Goal: Download file/media

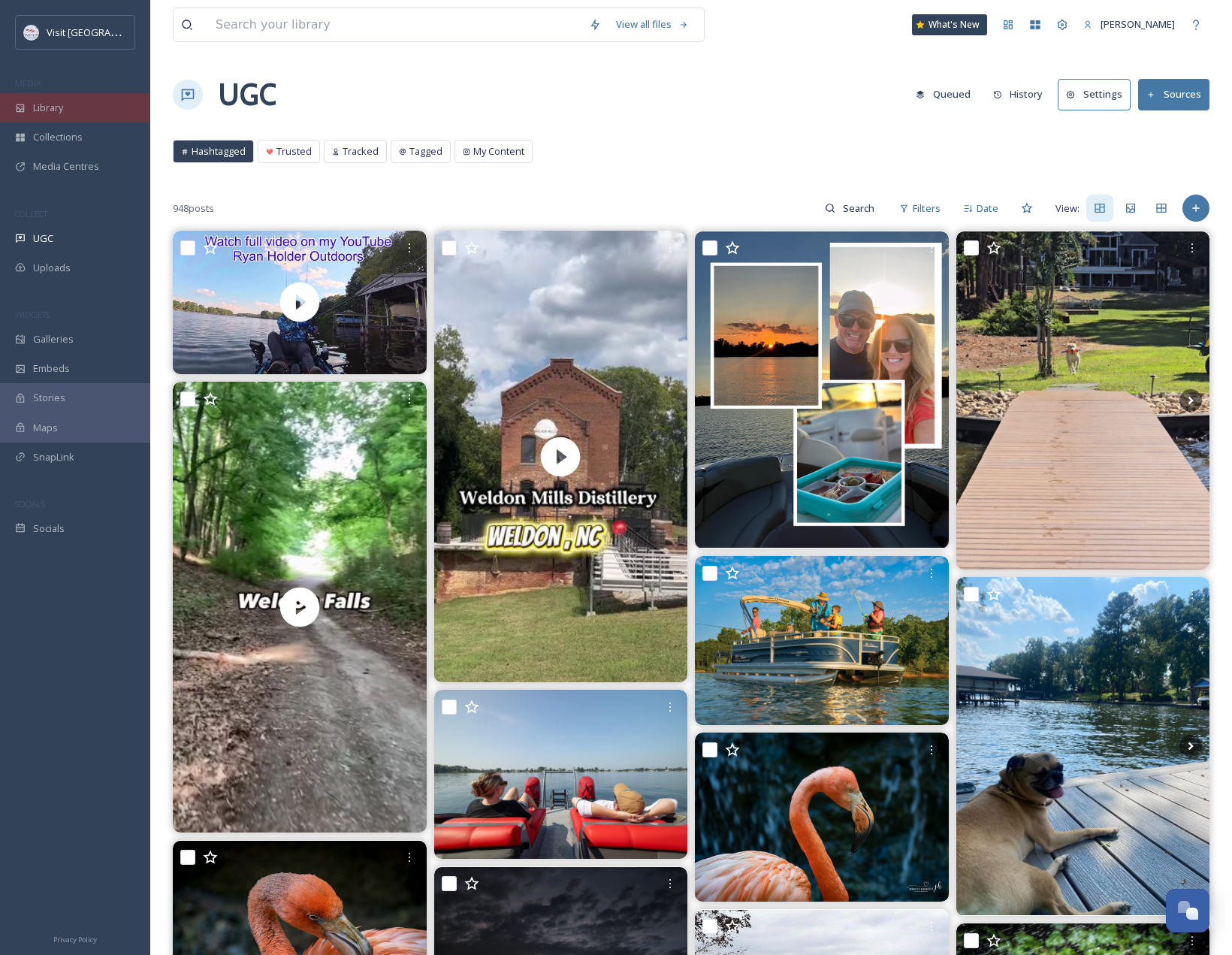
click at [87, 106] on div "Library" at bounding box center [75, 107] width 151 height 29
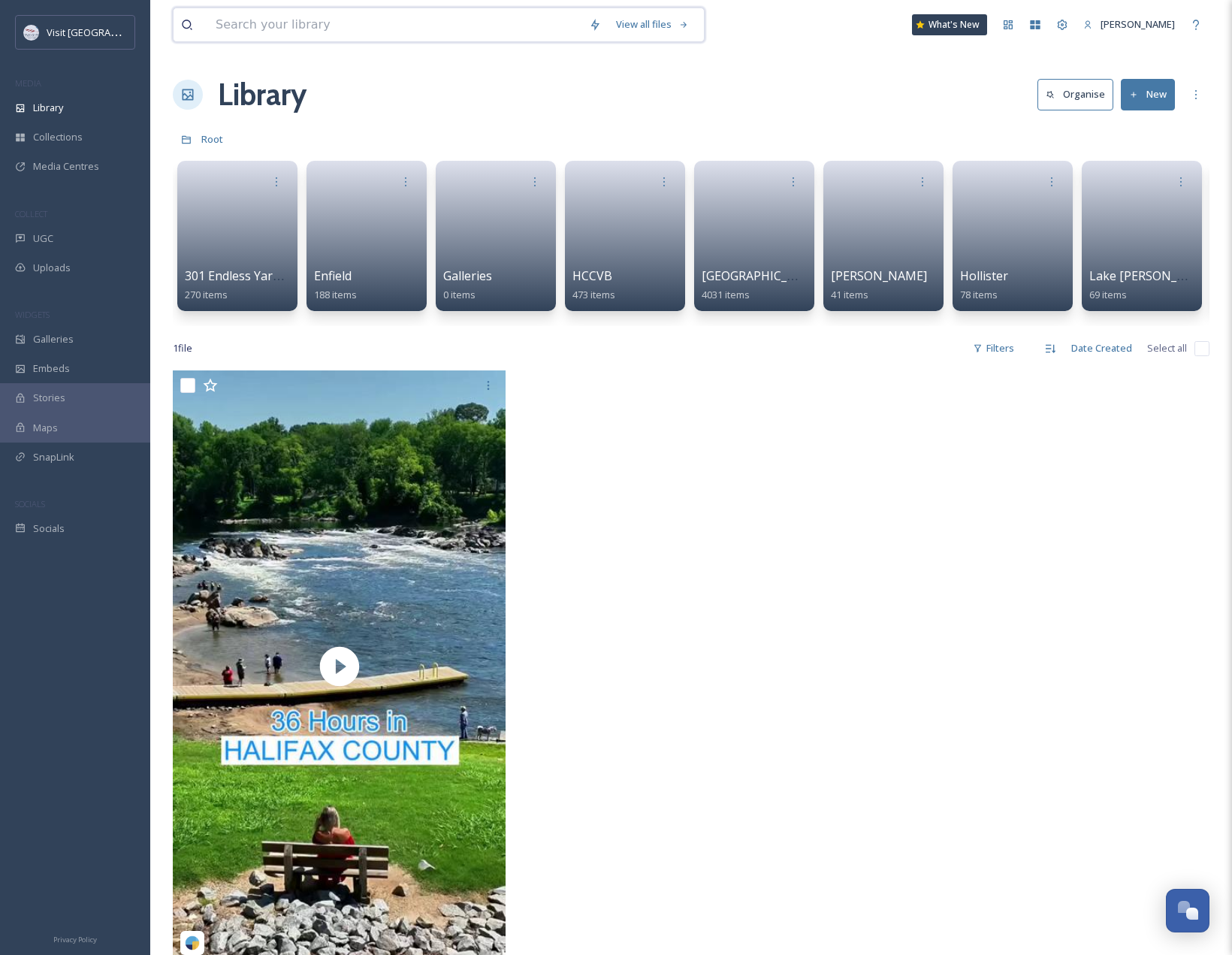
click at [338, 26] on input at bounding box center [395, 24] width 373 height 33
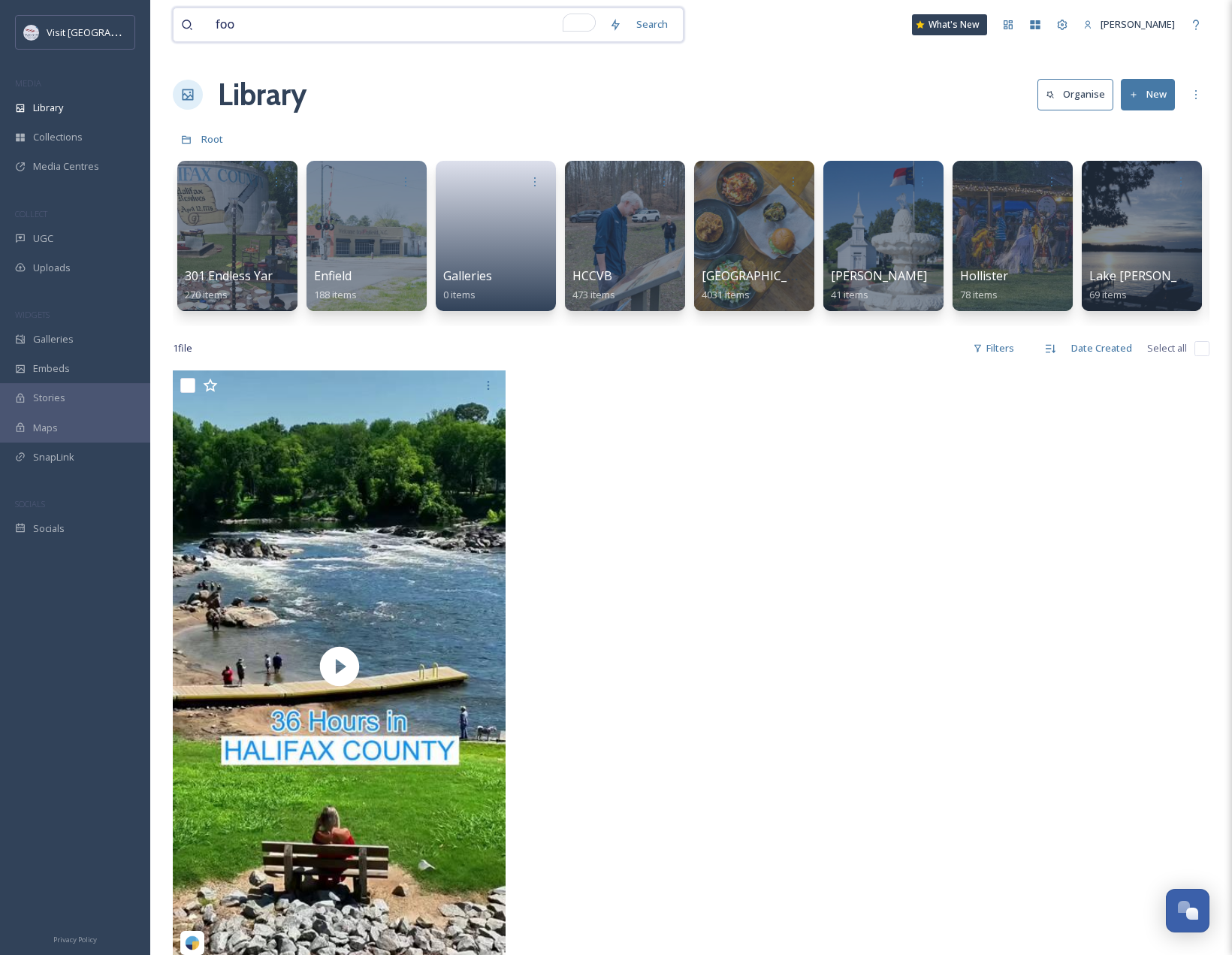
type input "food"
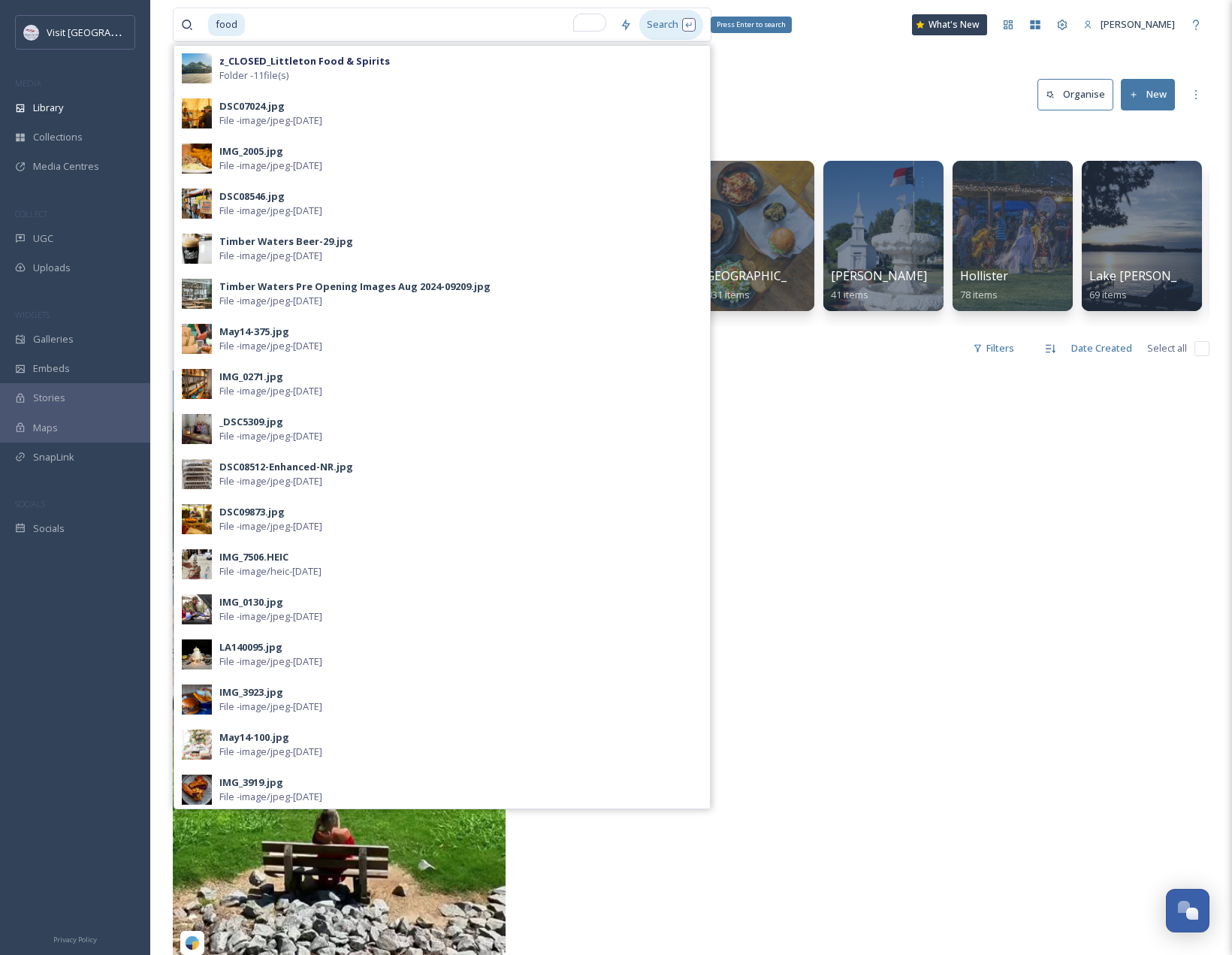
click at [667, 27] on div "Search Press Enter to search" at bounding box center [671, 24] width 64 height 29
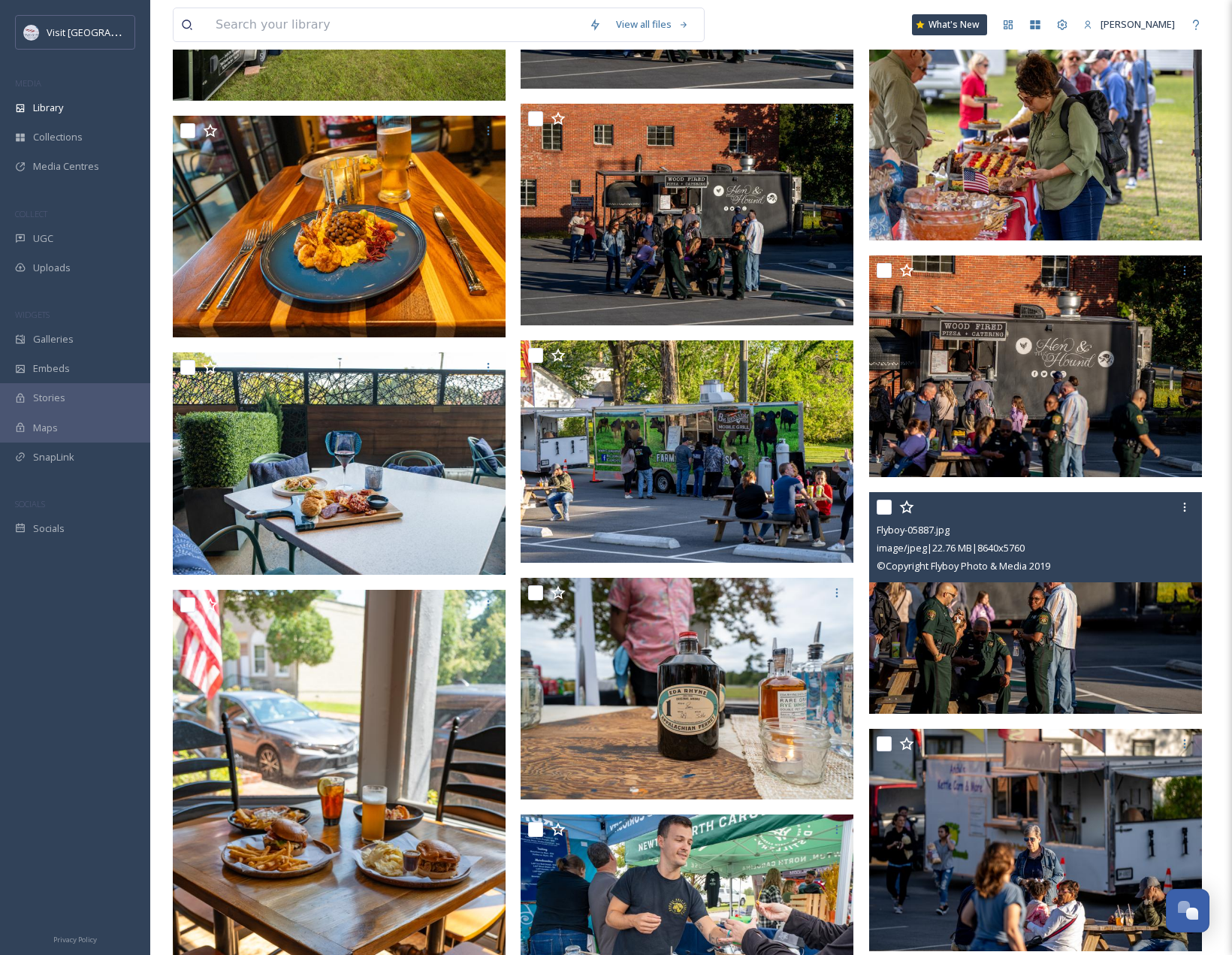
scroll to position [28618, 0]
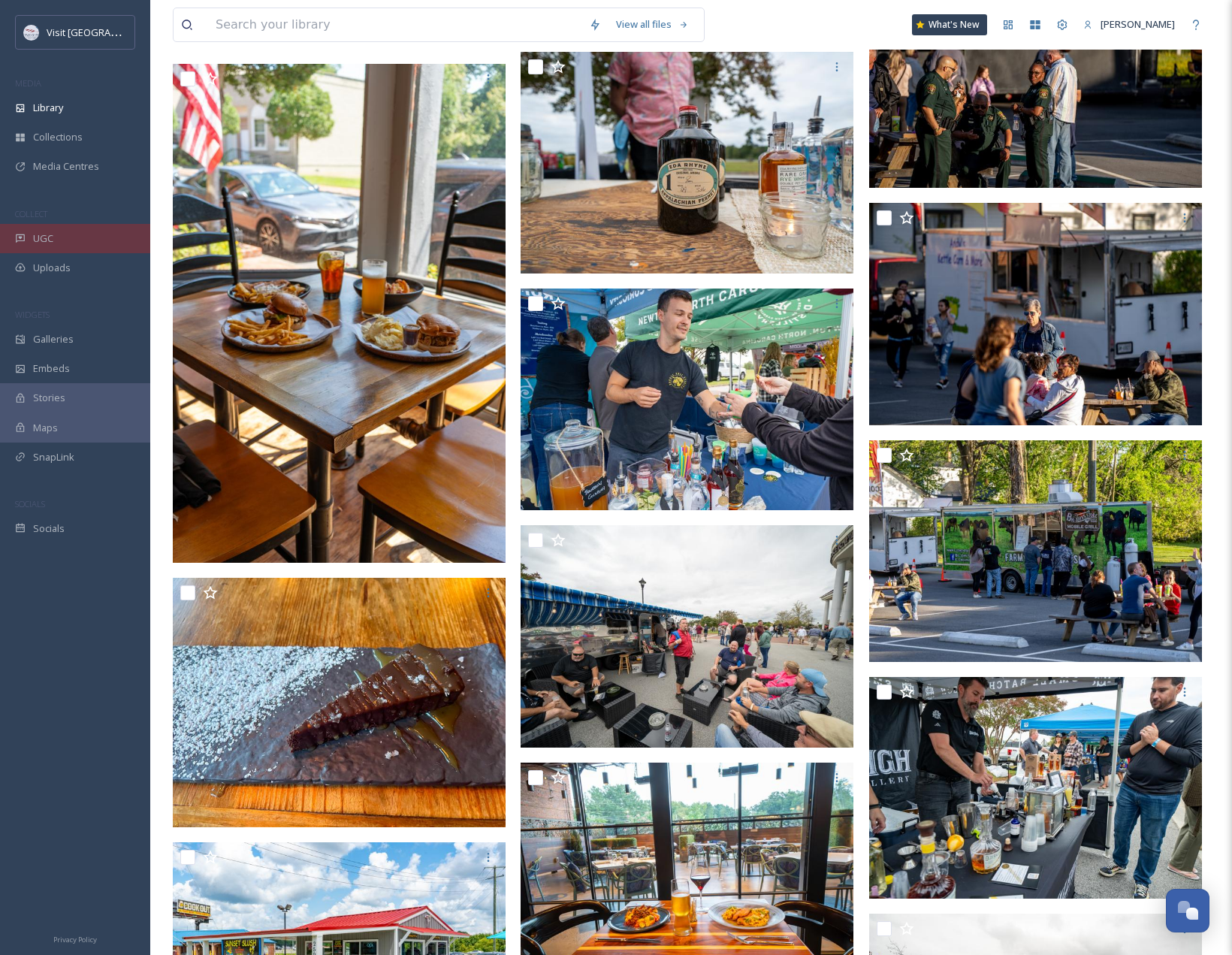
click at [67, 244] on div "UGC" at bounding box center [75, 238] width 151 height 29
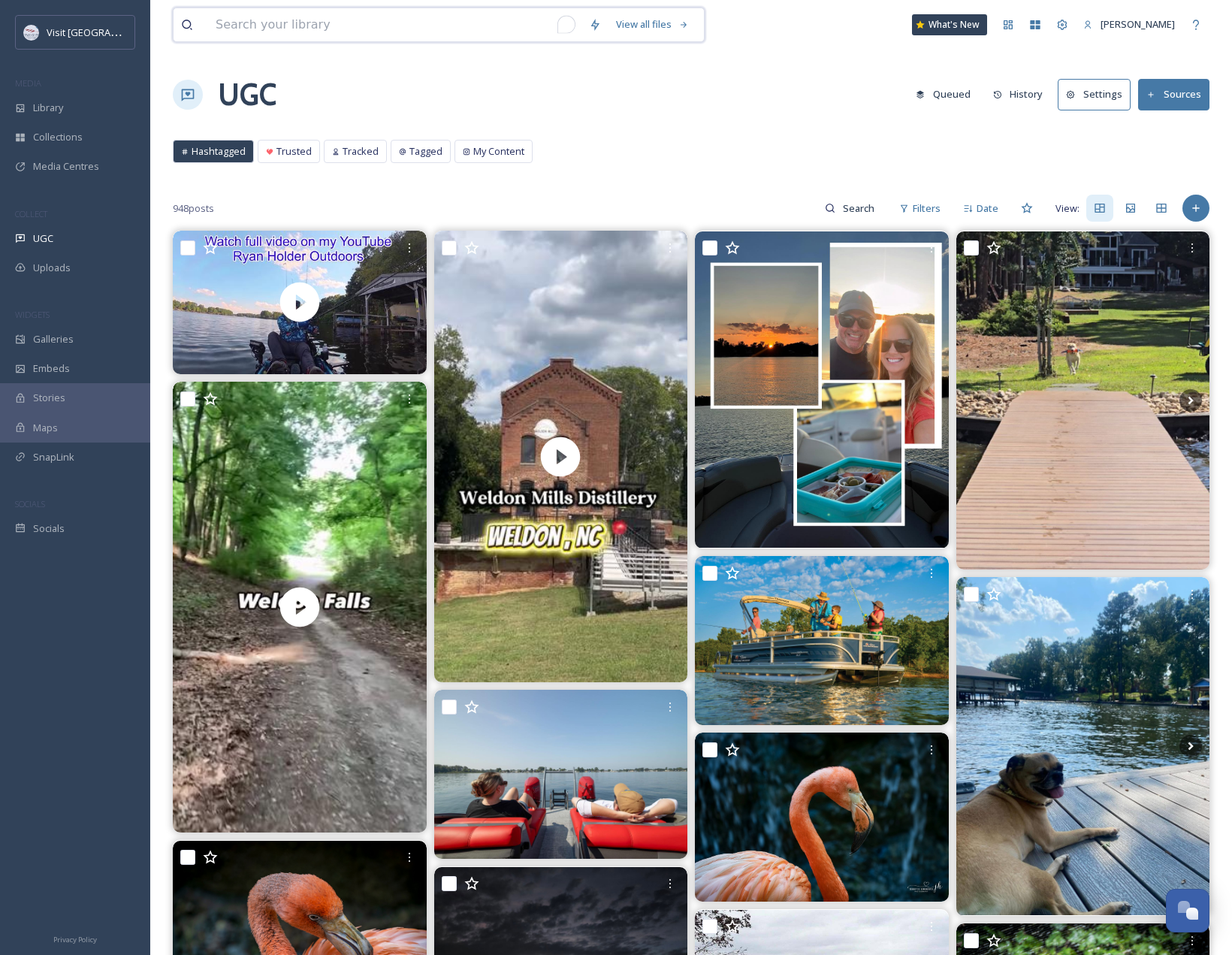
click at [317, 32] on input "To enrich screen reader interactions, please activate Accessibility in Grammarl…" at bounding box center [395, 24] width 373 height 33
type input "food"
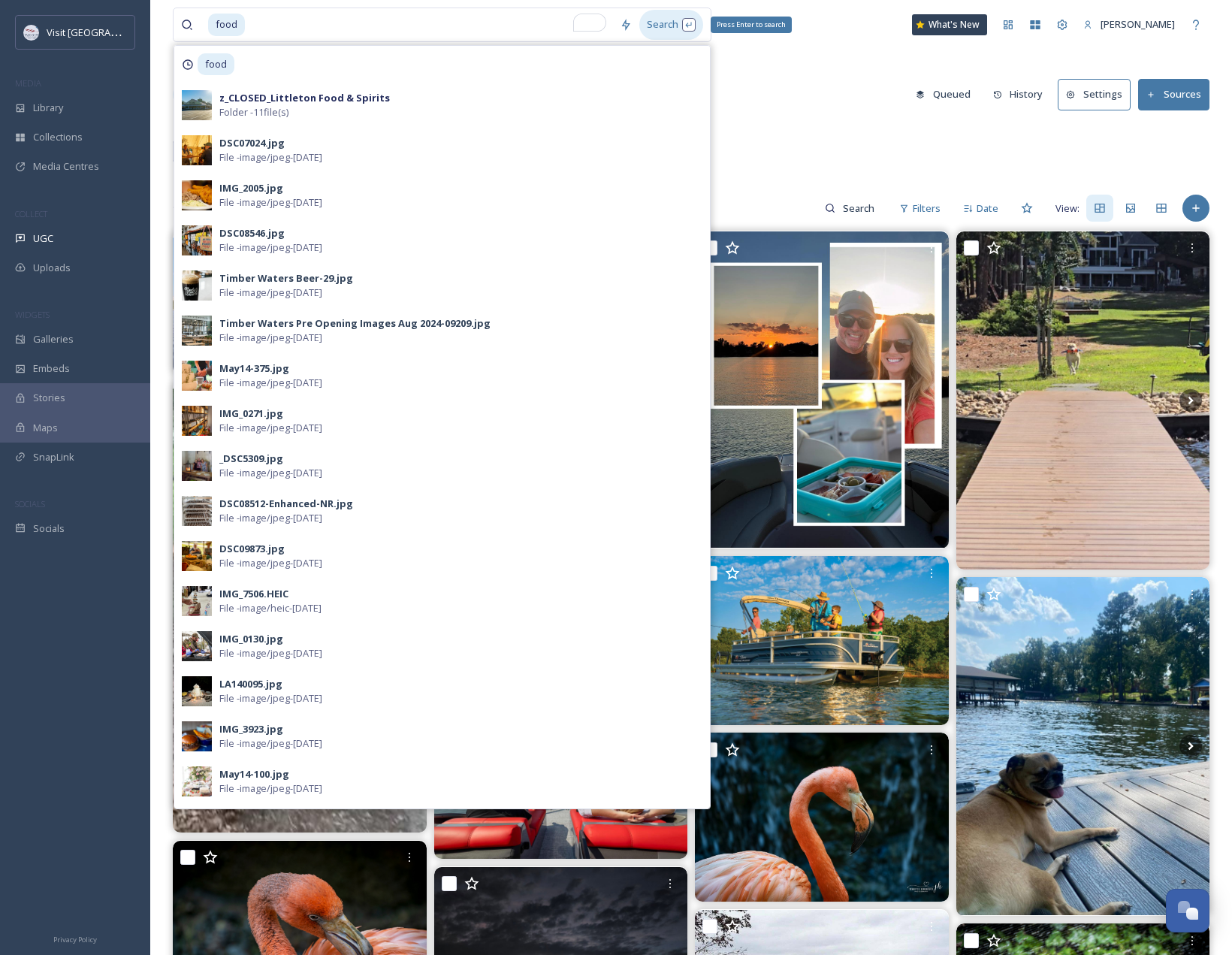
click at [655, 22] on div "Search Press Enter to search" at bounding box center [671, 24] width 64 height 29
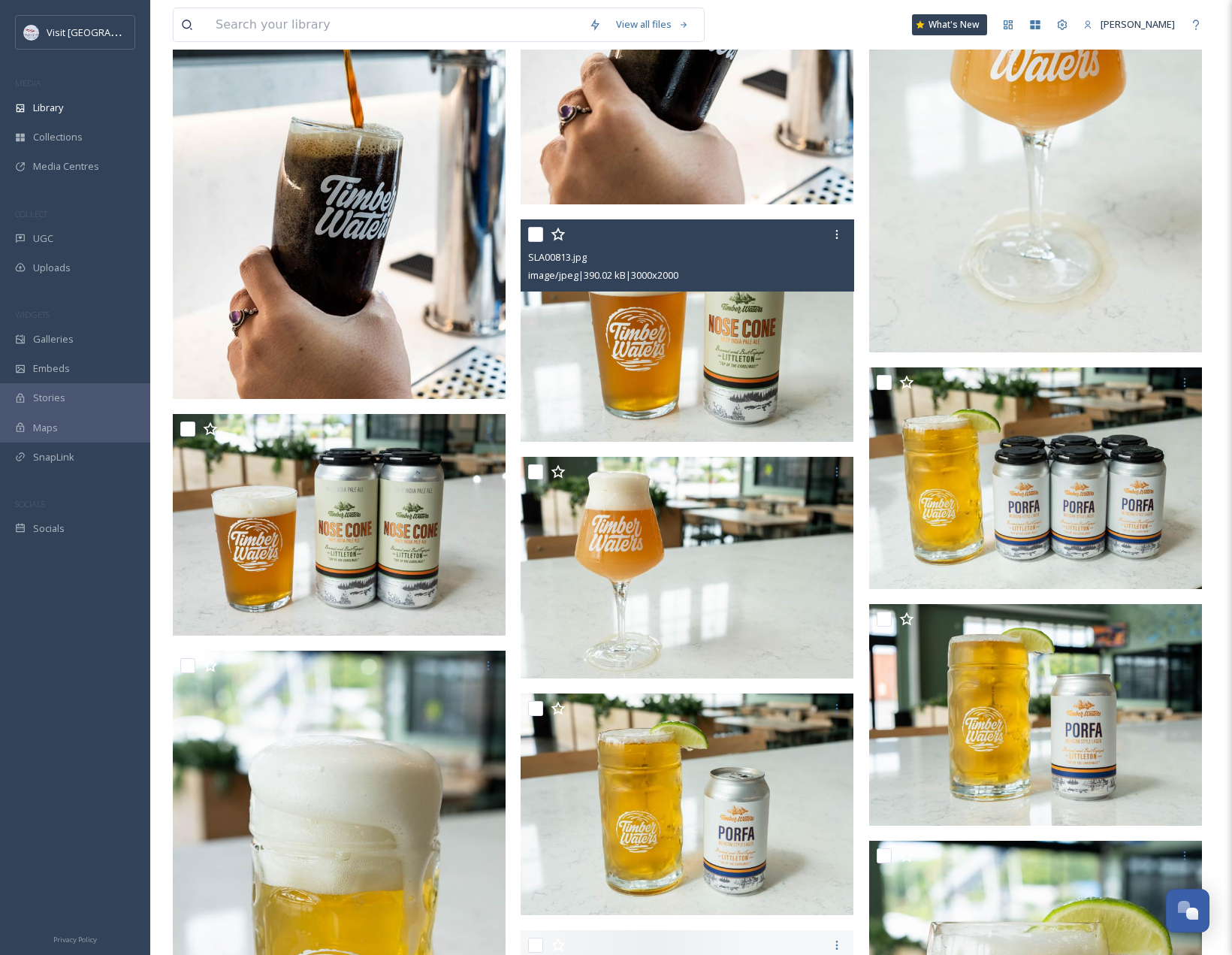
scroll to position [2854, 0]
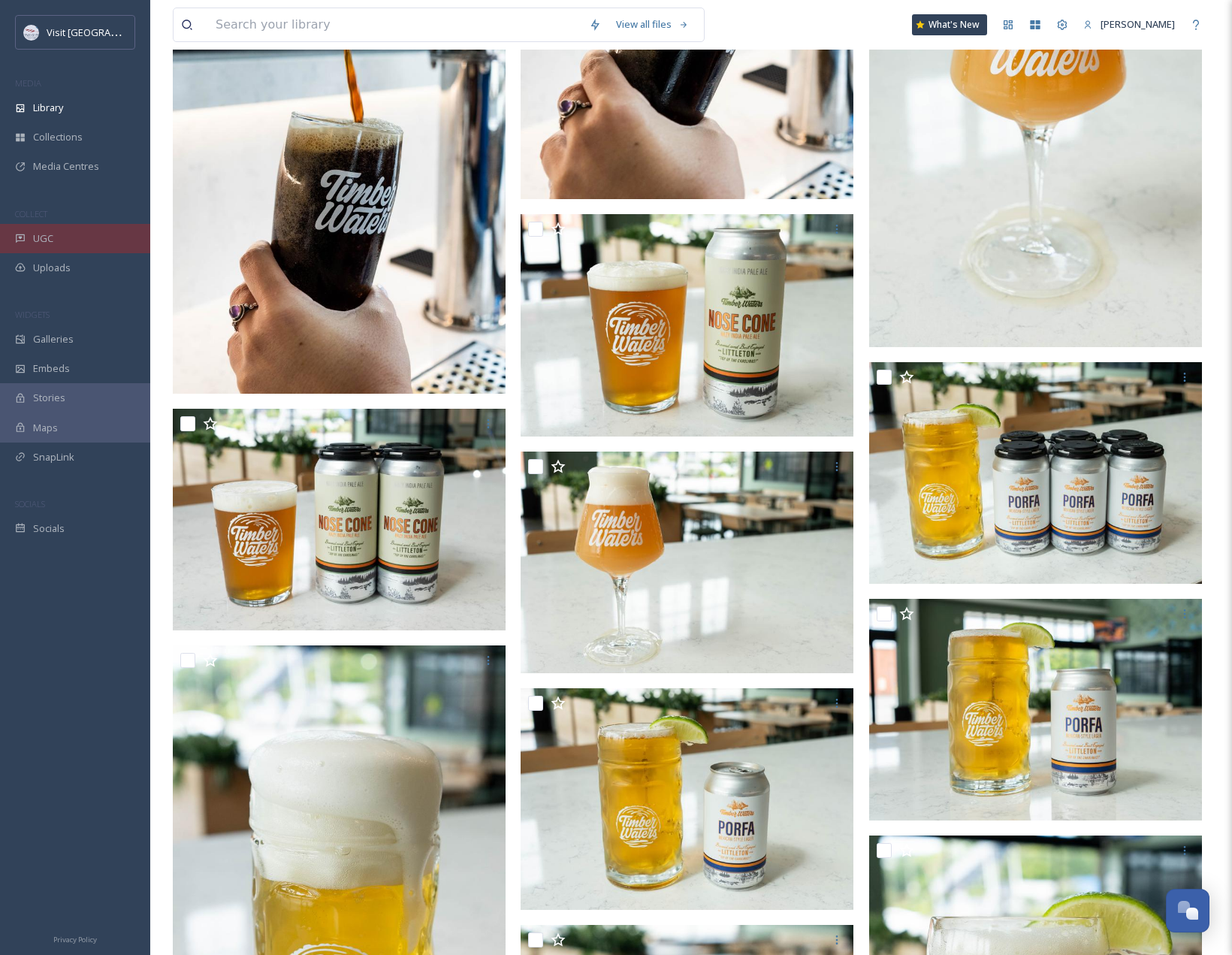
click at [77, 236] on div "UGC" at bounding box center [75, 238] width 151 height 29
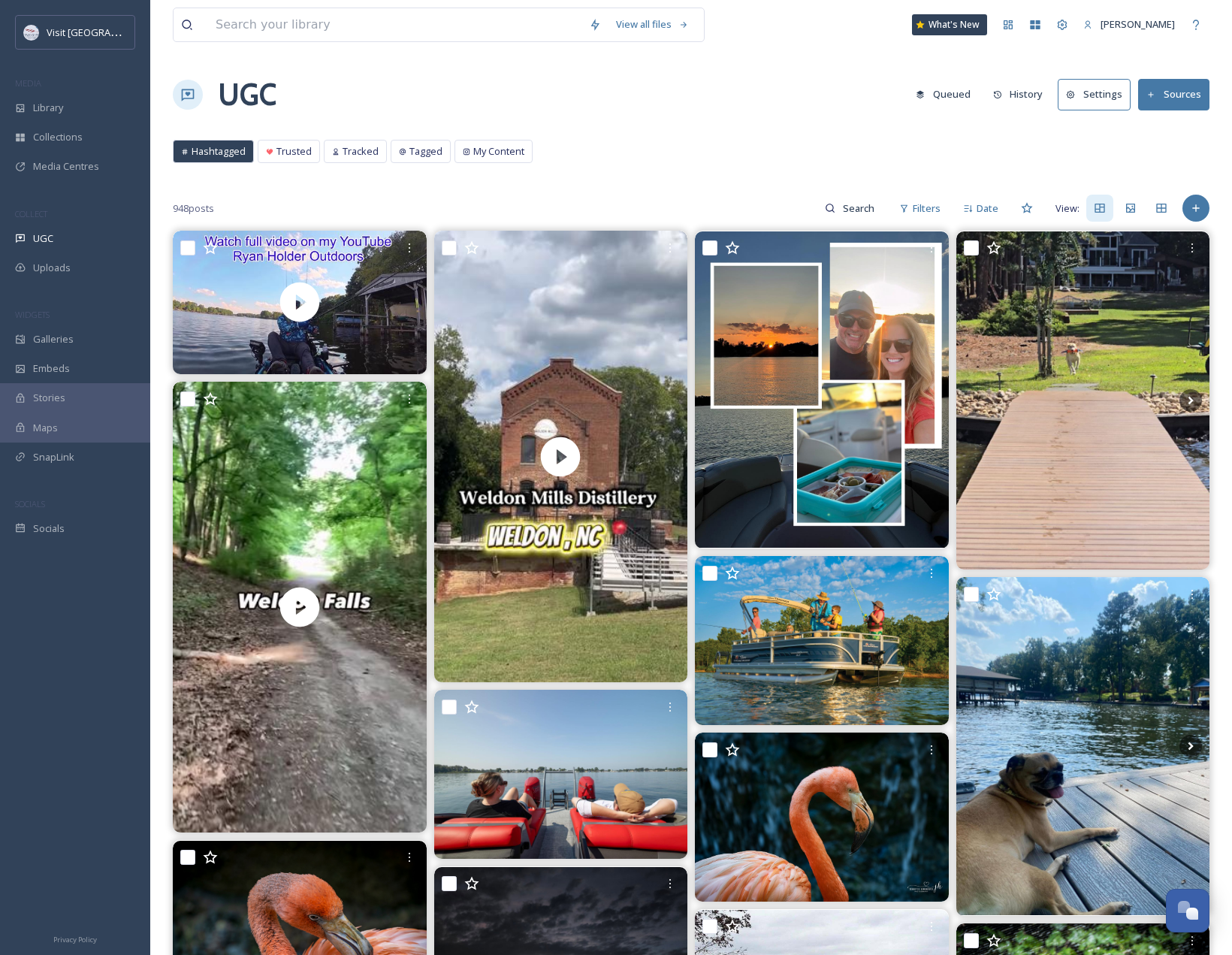
click at [635, 149] on div "Hashtagged Trusted Tracked Tagged My Content Hashtagged Trusted Tracked Tagged …" at bounding box center [691, 155] width 1036 height 31
click at [434, 25] on input at bounding box center [395, 24] width 373 height 33
click at [774, 76] on div "UGC Queued History Settings Sources" at bounding box center [691, 95] width 1036 height 45
click at [857, 199] on input at bounding box center [860, 207] width 49 height 30
type input "food"
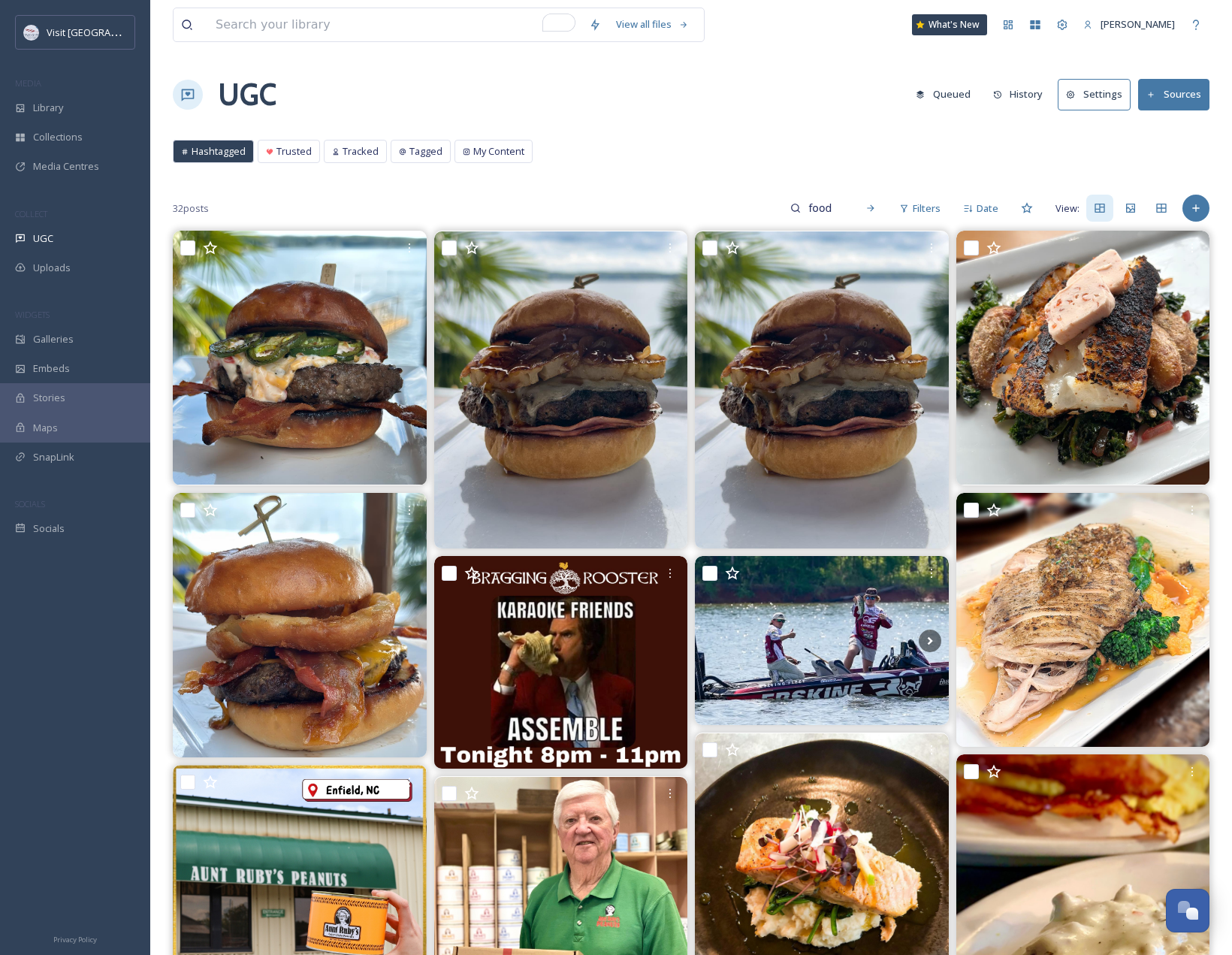
click at [130, 923] on div "Privacy Policy" at bounding box center [75, 938] width 151 height 33
click at [323, 23] on input "To enrich screen reader interactions, please activate Accessibility in Grammarl…" at bounding box center [395, 24] width 373 height 33
type input "dog"
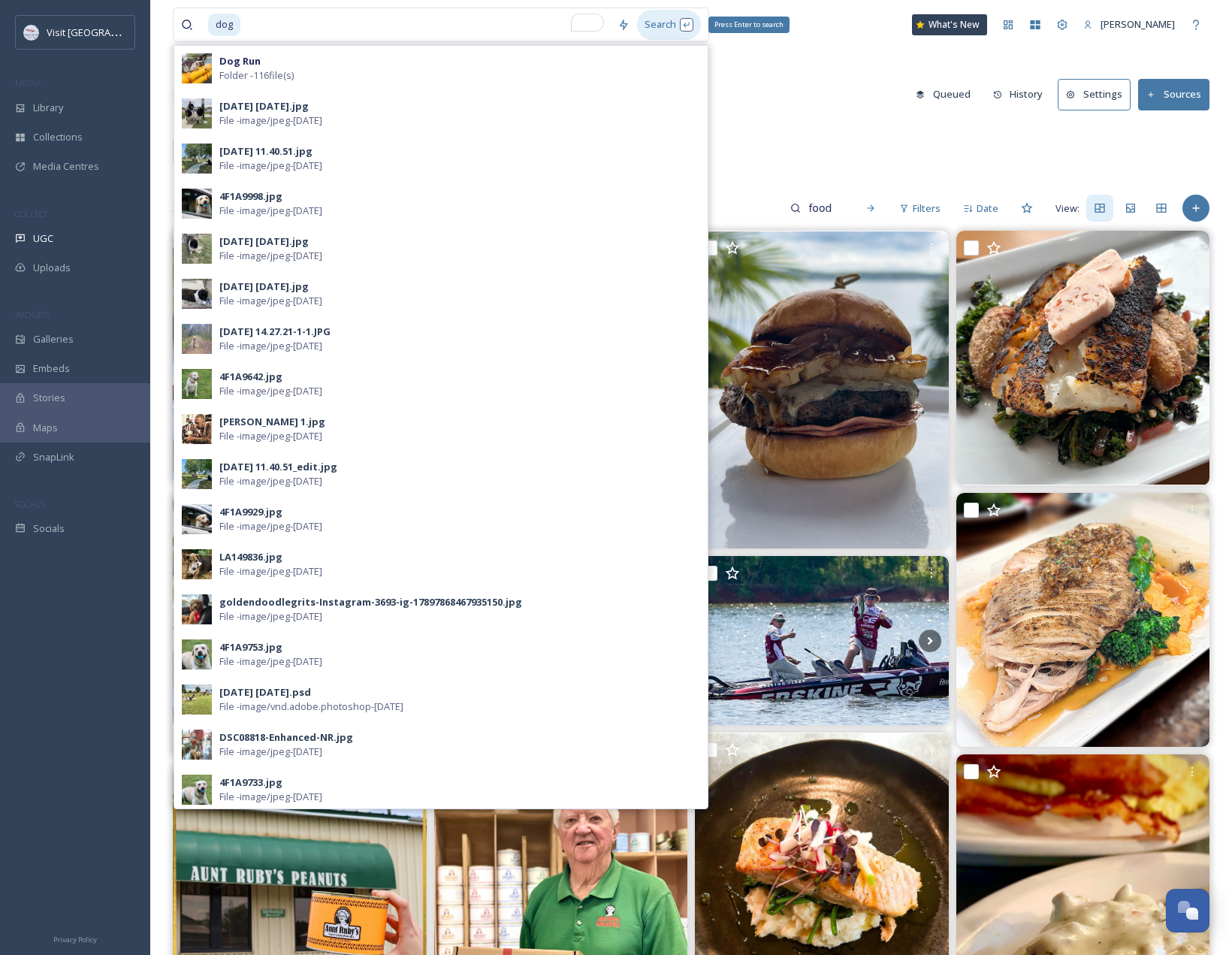
click at [650, 20] on div "Search Press Enter to search" at bounding box center [668, 24] width 64 height 29
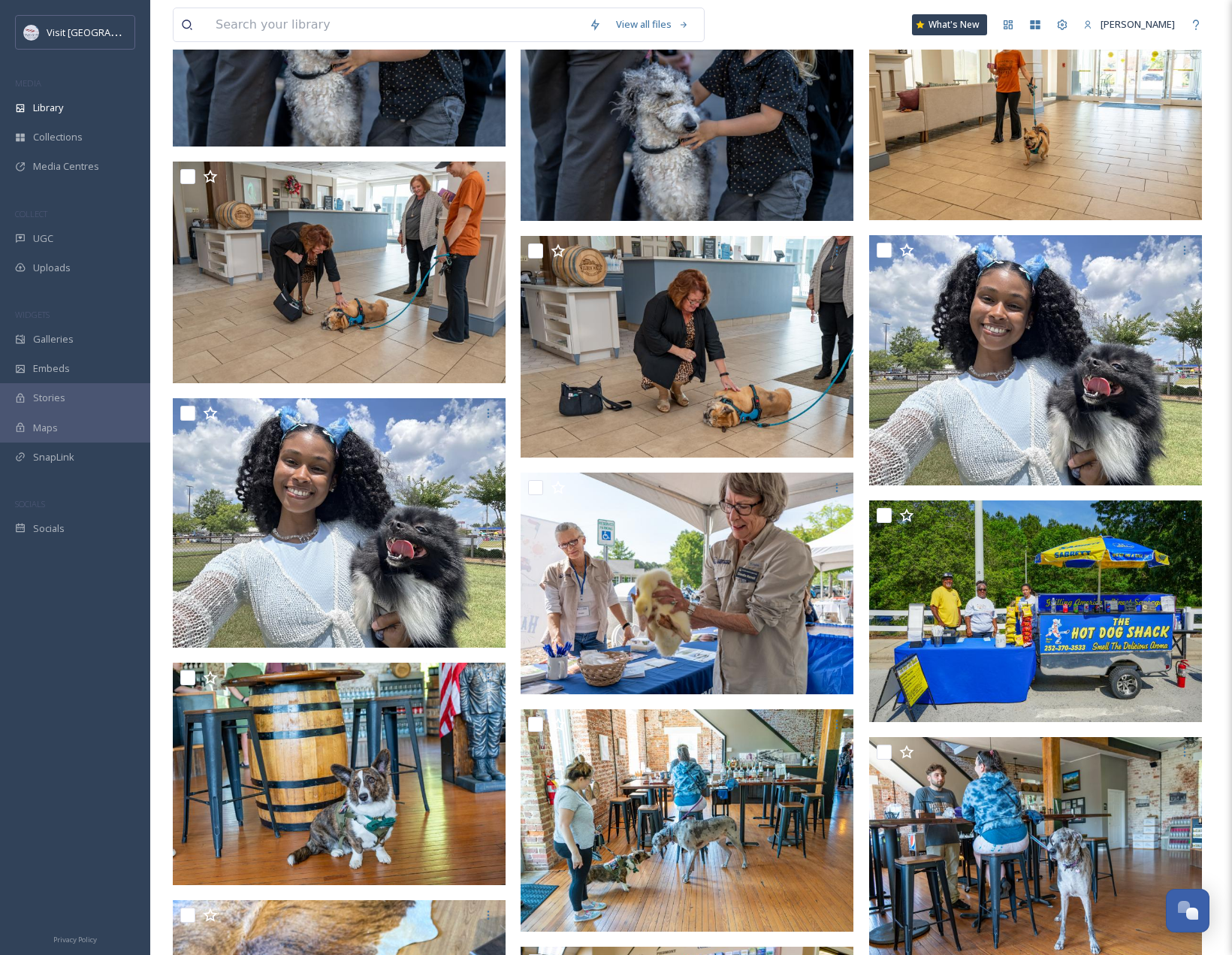
scroll to position [2403, 0]
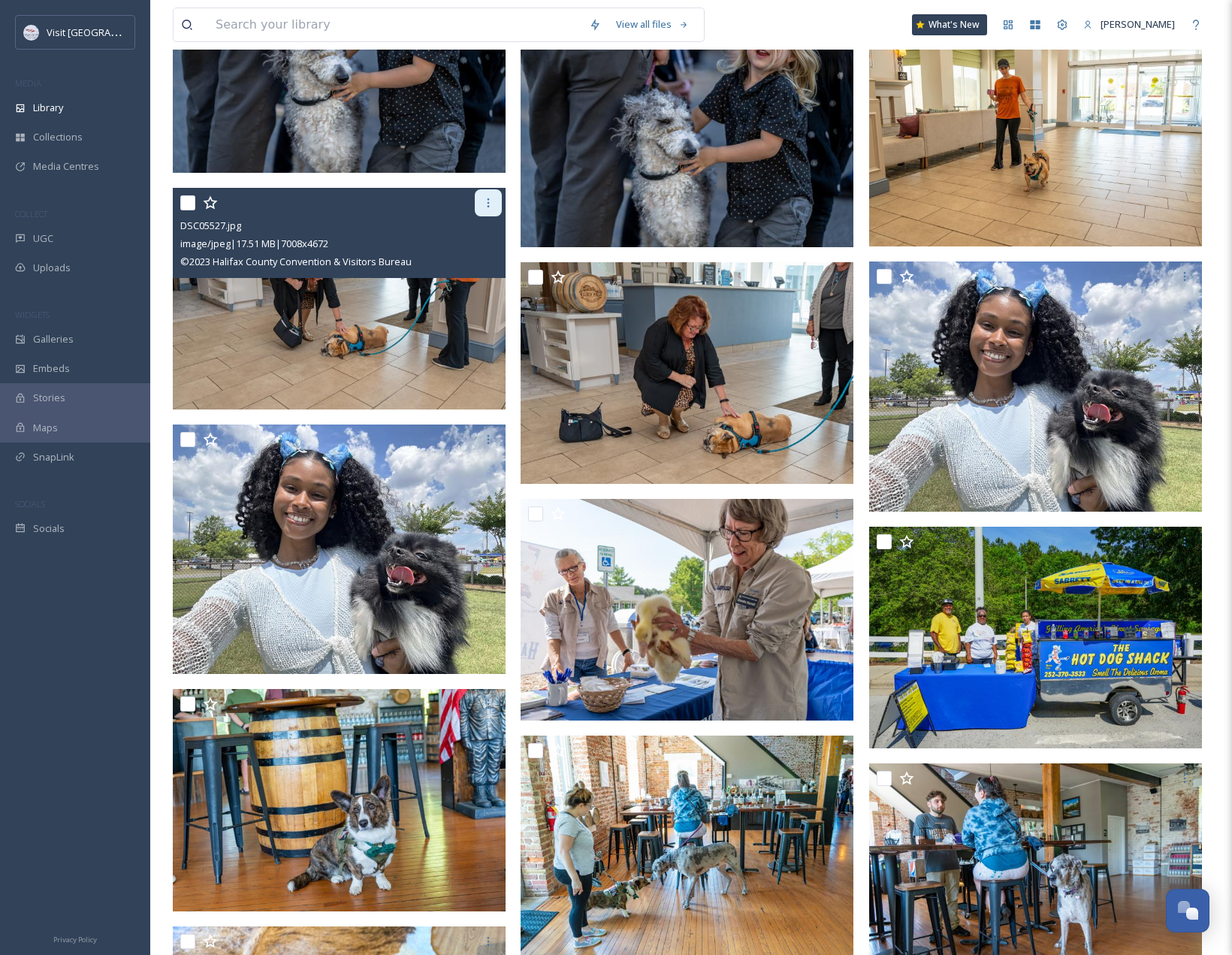
click at [489, 207] on icon at bounding box center [489, 203] width 2 height 9
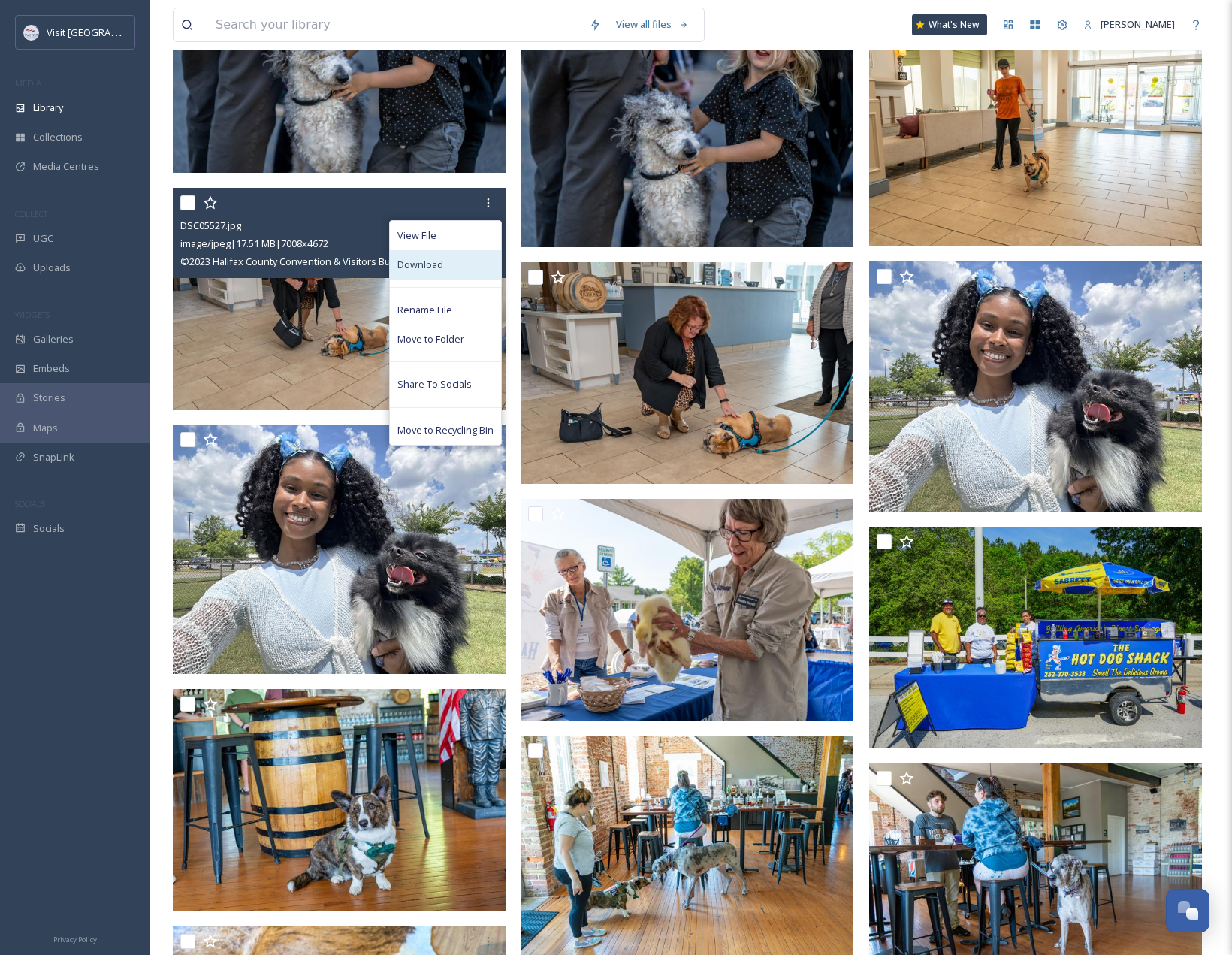
click at [470, 254] on div "Download" at bounding box center [445, 264] width 111 height 29
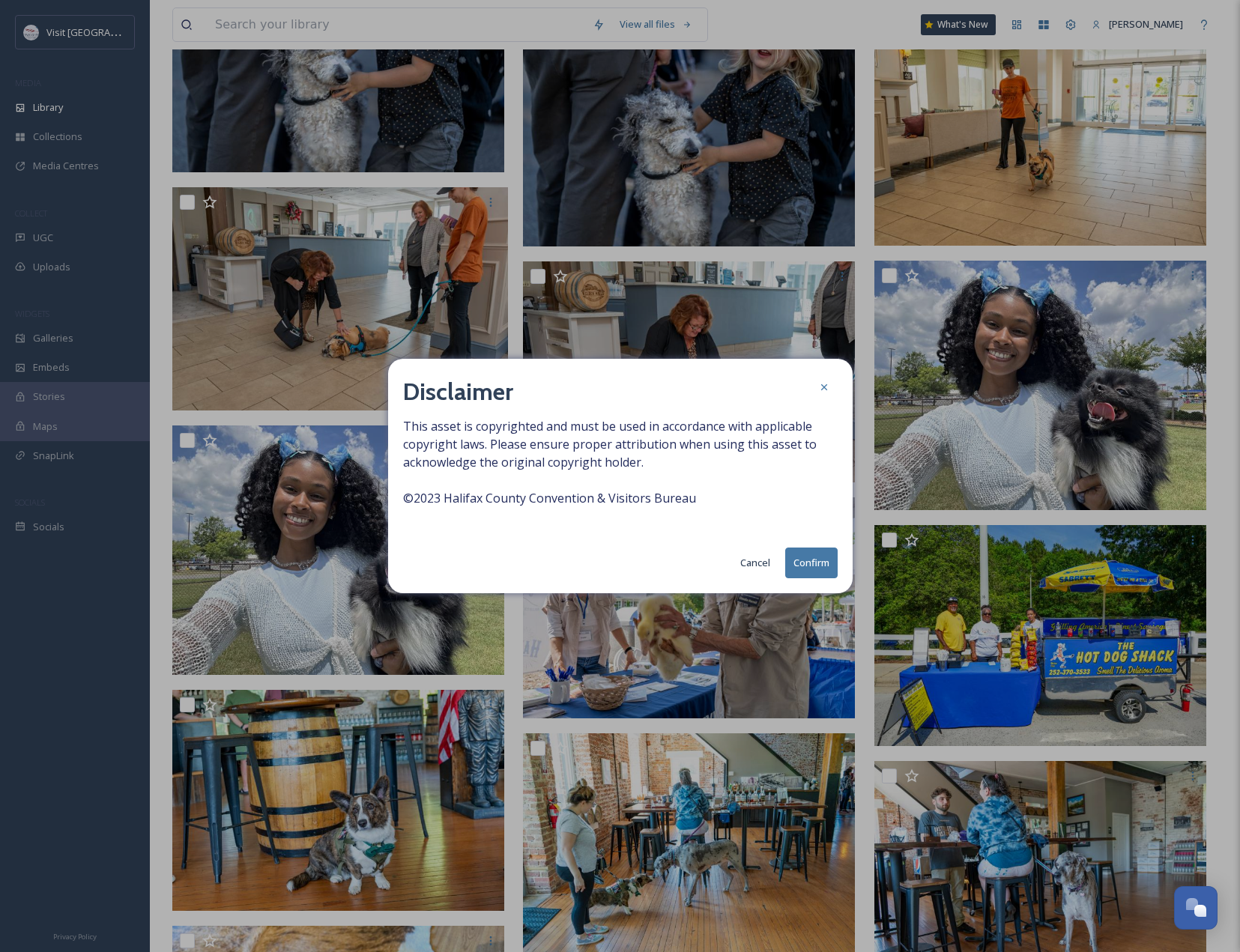
click at [802, 554] on button "Confirm" at bounding box center [811, 563] width 52 height 31
